Goal: Go to known website: Access a specific website the user already knows

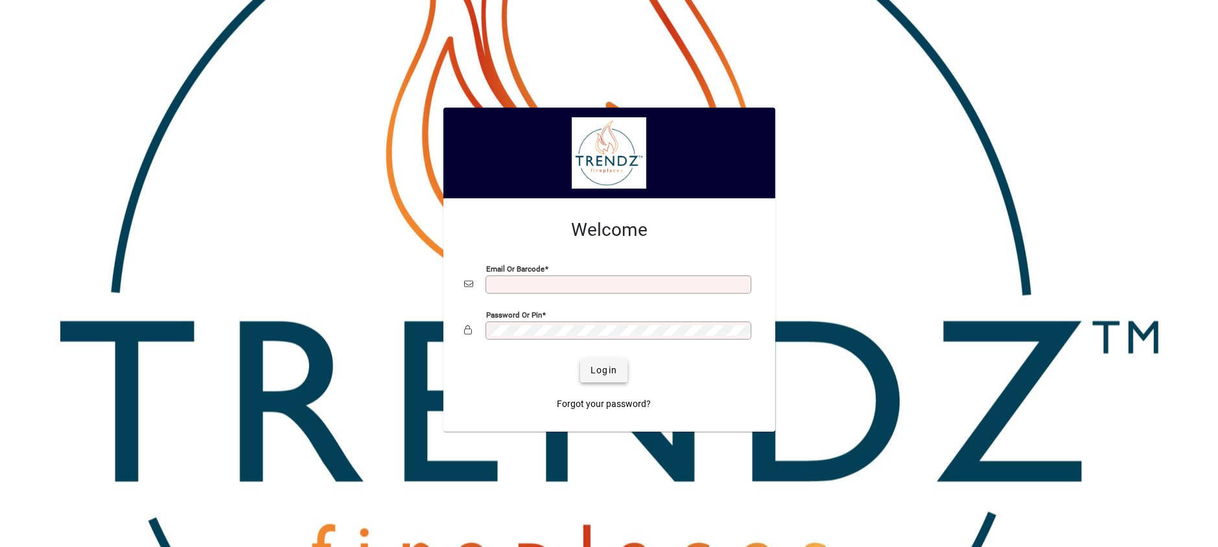
type input "**********"
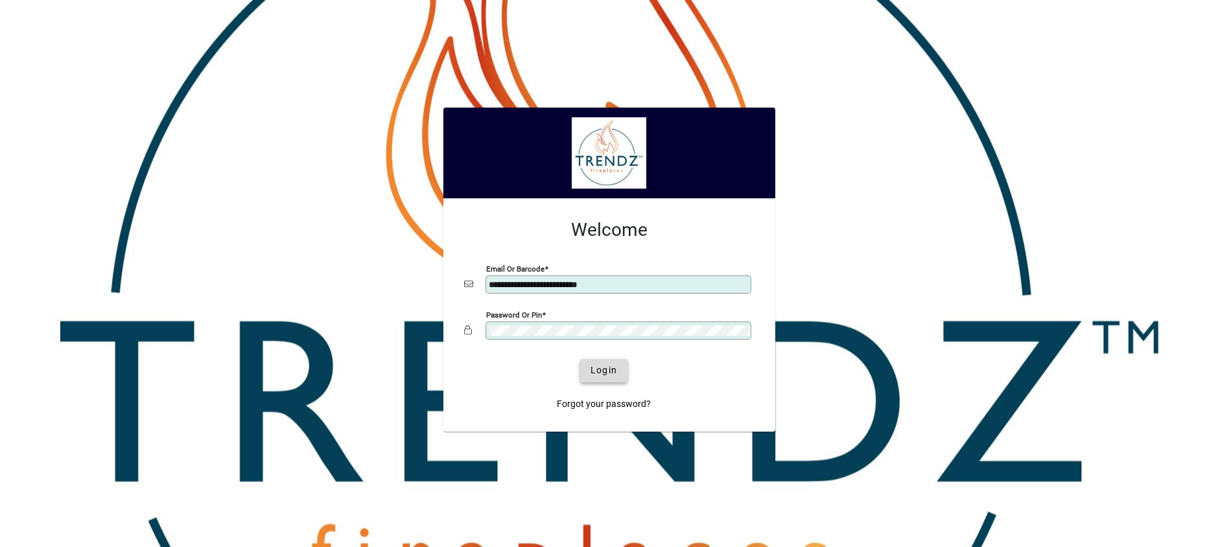
click at [599, 385] on span "submit" at bounding box center [603, 370] width 47 height 31
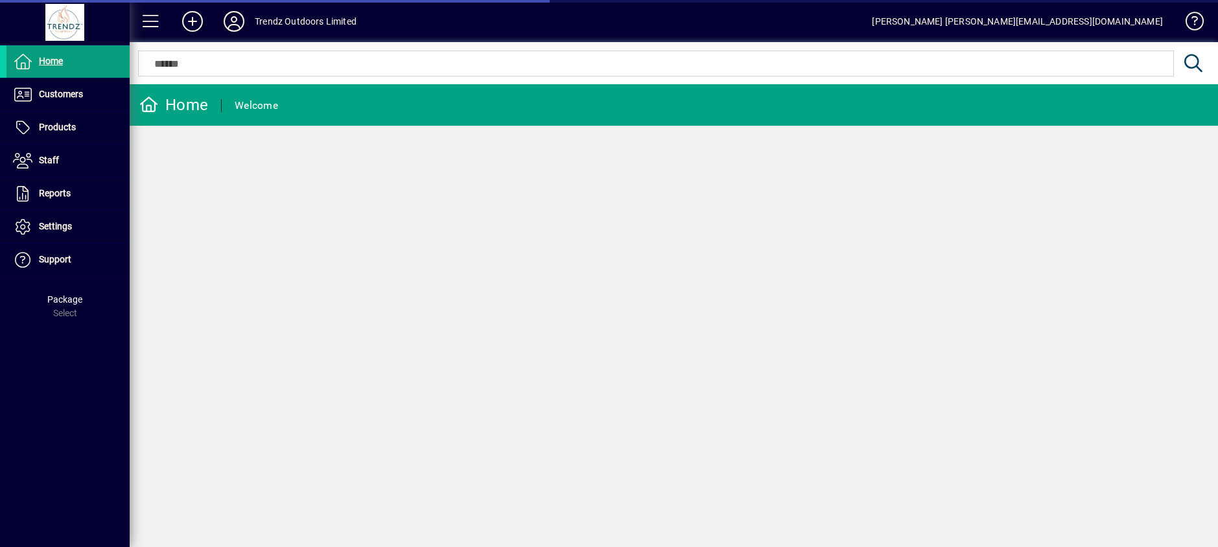
click at [239, 19] on icon at bounding box center [234, 21] width 26 height 21
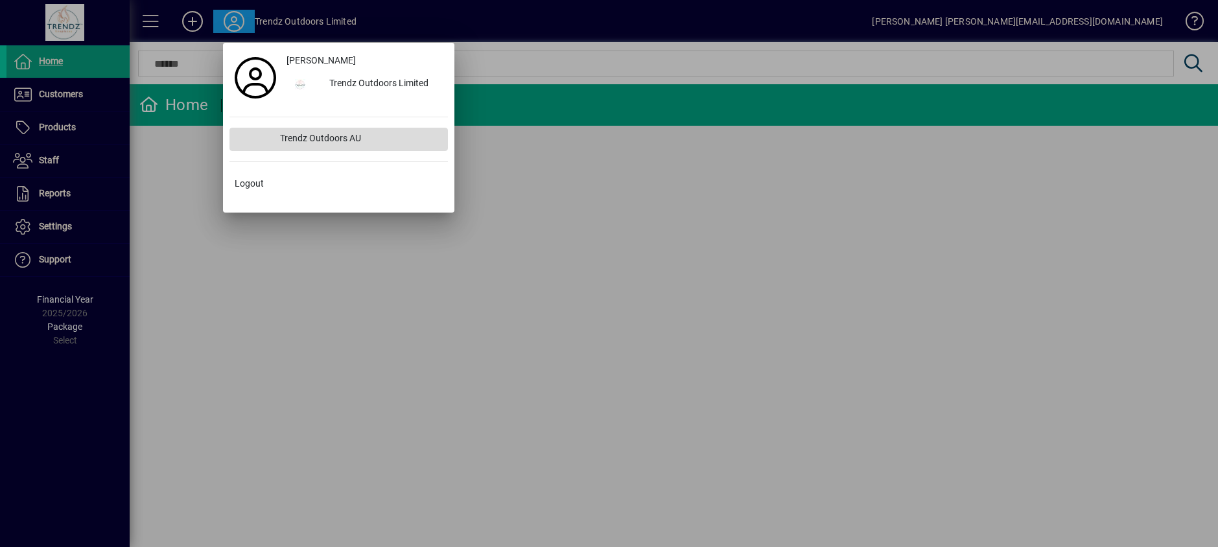
click at [340, 138] on div "Trendz Outdoors AU" at bounding box center [359, 139] width 178 height 23
